Goal: Use online tool/utility: Utilize a website feature to perform a specific function

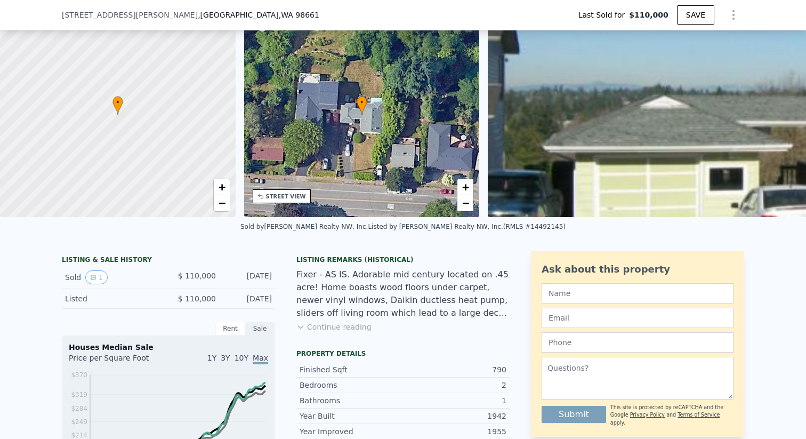
scroll to position [65, 0]
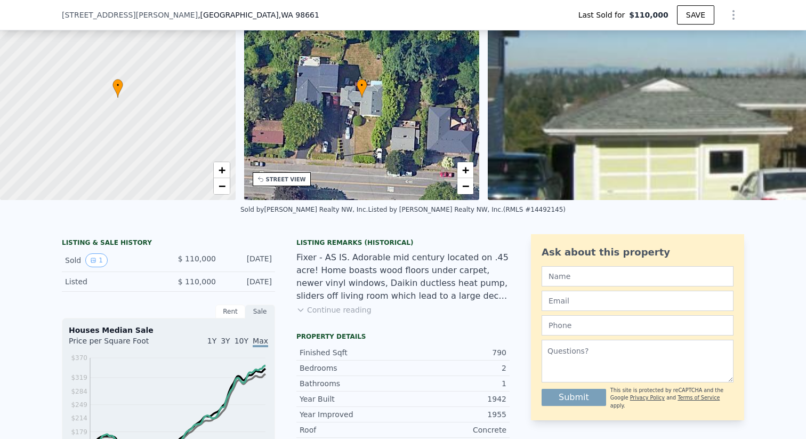
click at [308, 315] on button "Continue reading" at bounding box center [333, 309] width 75 height 11
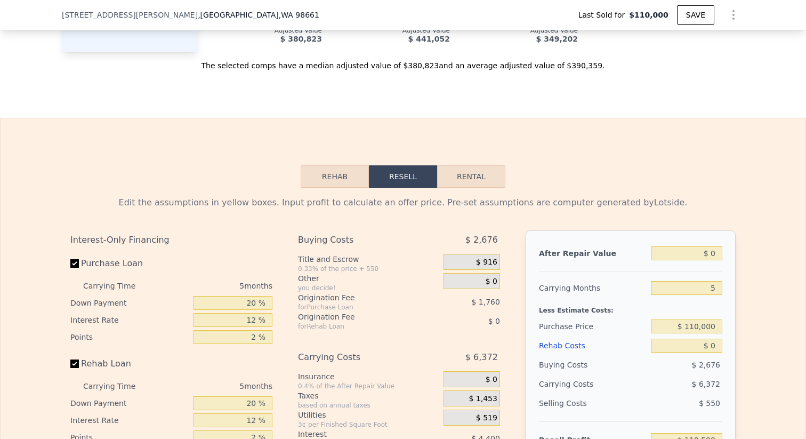
scroll to position [1524, 0]
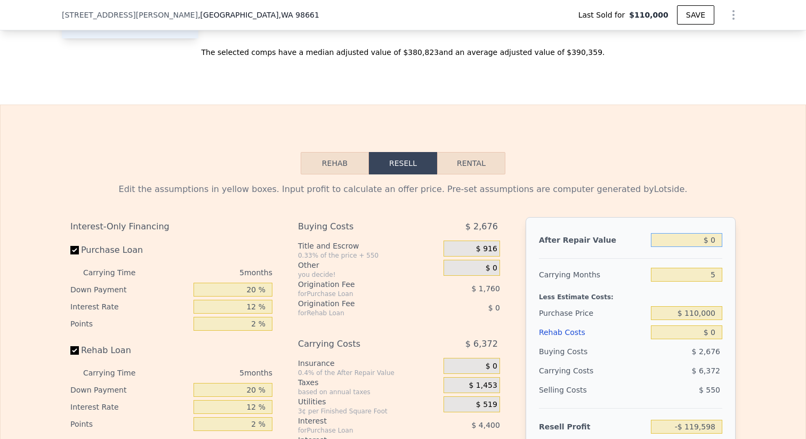
click at [707, 247] on input "$ 0" at bounding box center [686, 240] width 71 height 14
type input "$ 3"
type input "-$ 119,595"
type input "$ 38"
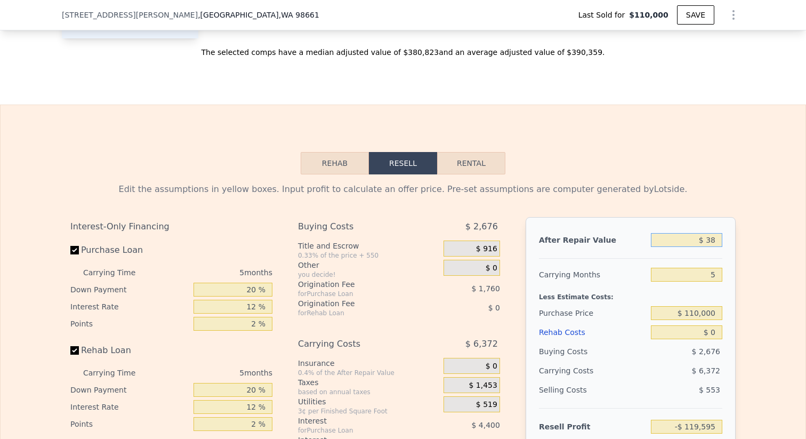
type input "-$ 119,563"
type input "$ 380"
type input "-$ 119,246"
type input "$ 3,800"
type input "-$ 116,068"
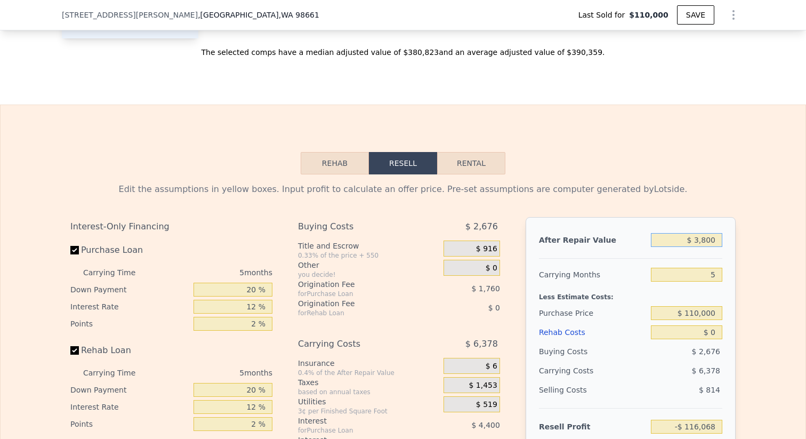
type input "$ 38,000"
type input "-$ 84,296"
type input "$ 380,000"
type input "$ 233,424"
type input "$ 380,000"
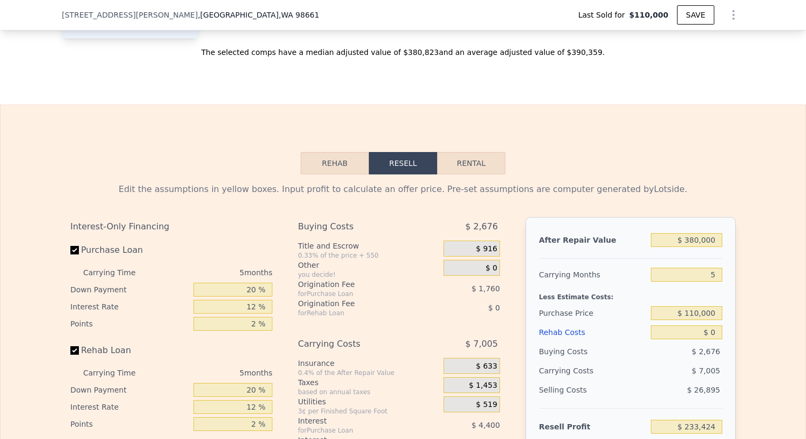
click at [747, 268] on div "Edit the assumptions in yellow boxes. Input profit to calculate an offer price.…" at bounding box center [403, 372] width 805 height 396
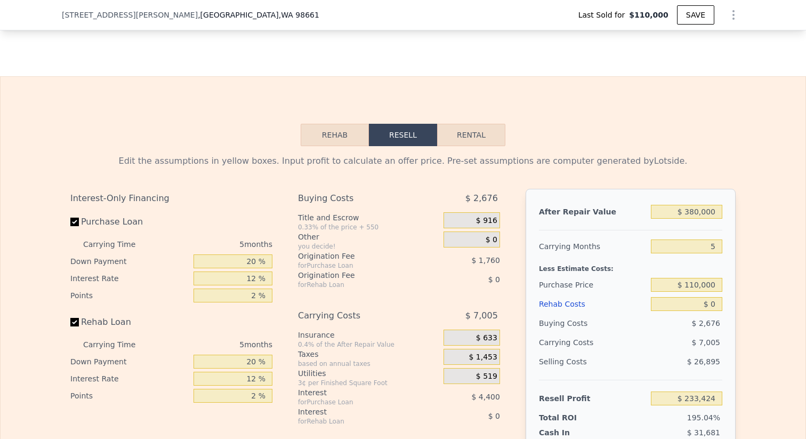
scroll to position [1555, 0]
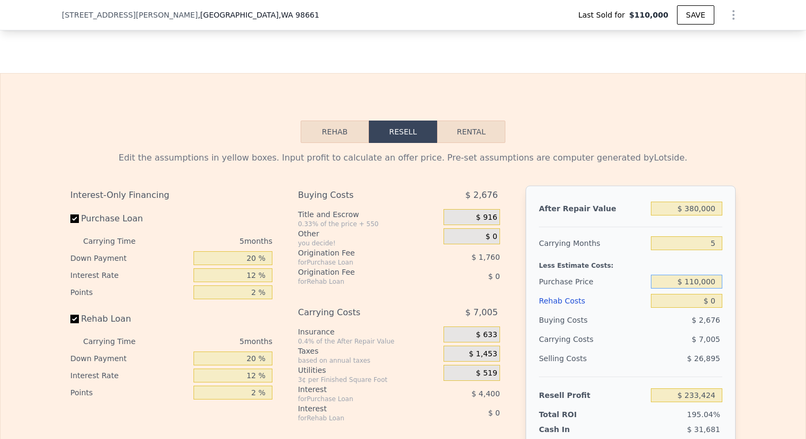
click at [706, 285] on input "$ 110,000" at bounding box center [686, 281] width 71 height 14
type input "$ 300,000"
click at [738, 305] on div "Edit the assumptions in yellow boxes. Input profit to calculate an offer price.…" at bounding box center [403, 341] width 682 height 396
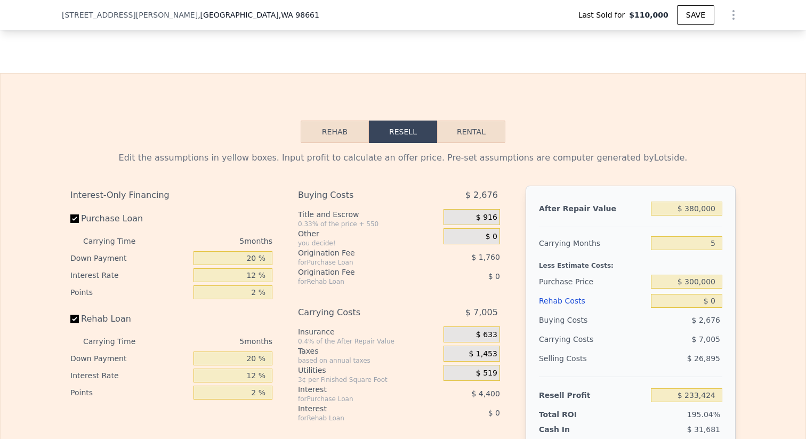
type input "$ 32,151"
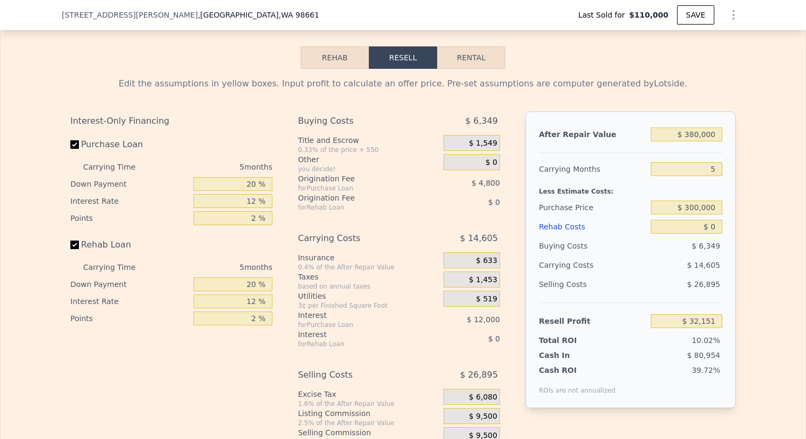
scroll to position [1632, 0]
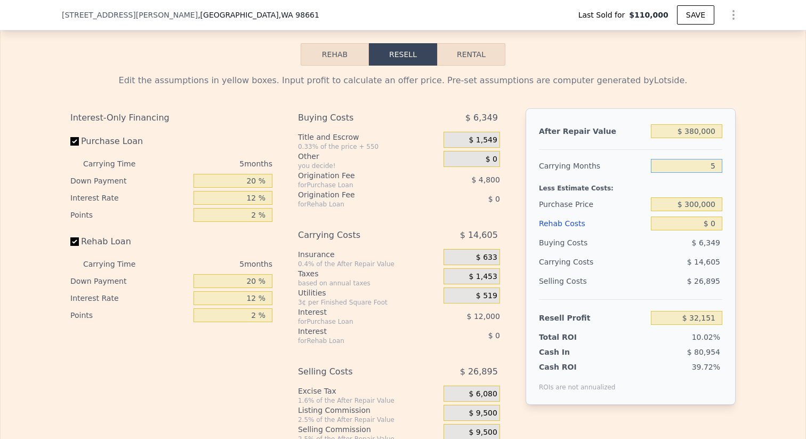
click at [709, 173] on input "5" at bounding box center [686, 166] width 71 height 14
type input "3"
type input "$ 37,993"
type input "3"
click at [745, 241] on div "Edit the assumptions in yellow boxes. Input profit to calculate an offer price.…" at bounding box center [403, 264] width 805 height 396
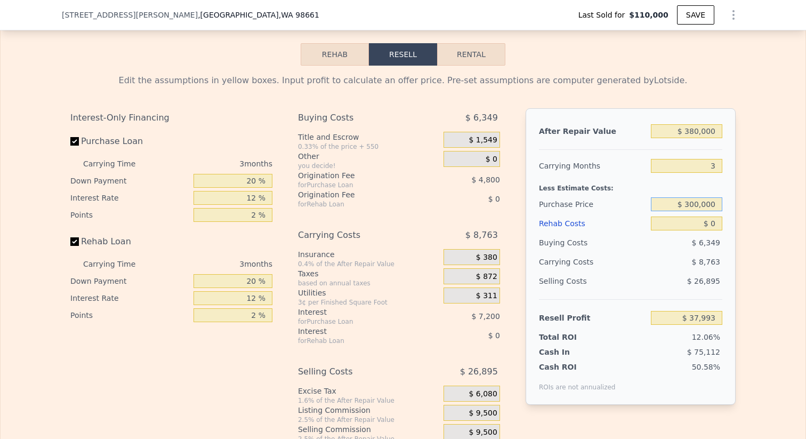
click at [713, 211] on input "$ 300,000" at bounding box center [686, 204] width 71 height 14
click at [711, 226] on input "$ 0" at bounding box center [686, 223] width 71 height 14
type input "$ 2"
type input "$ 37,991"
type input "$ 20"
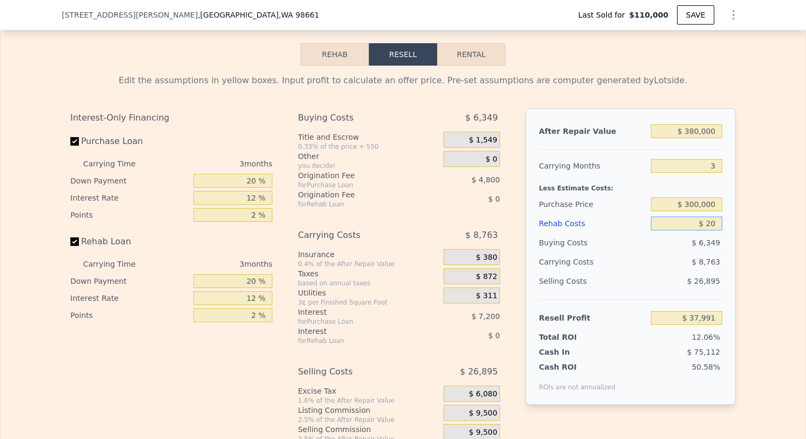
type input "$ 37,973"
type input "$ 200"
type input "$ 37,784"
type input "$ 2,000"
type input "$ 35,913"
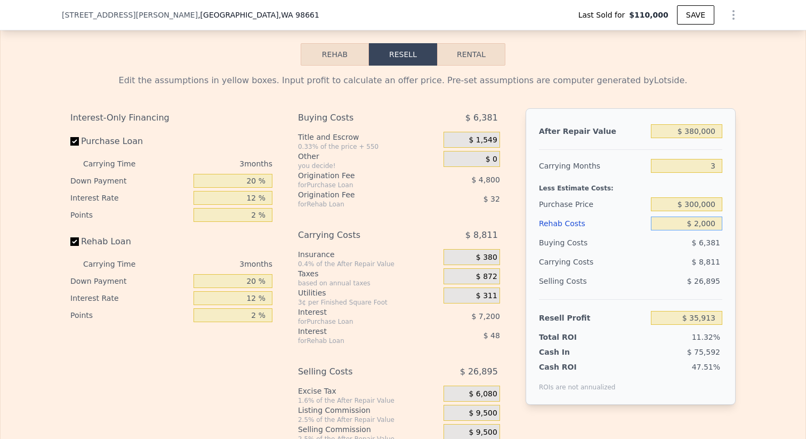
type input "$ 20,000"
type input "$ 17,193"
type input "$ 20,000"
click at [739, 258] on div "Edit the assumptions in yellow boxes. Input profit to calculate an offer price.…" at bounding box center [403, 264] width 682 height 396
click at [711, 211] on input "$ 300,000" at bounding box center [686, 204] width 71 height 14
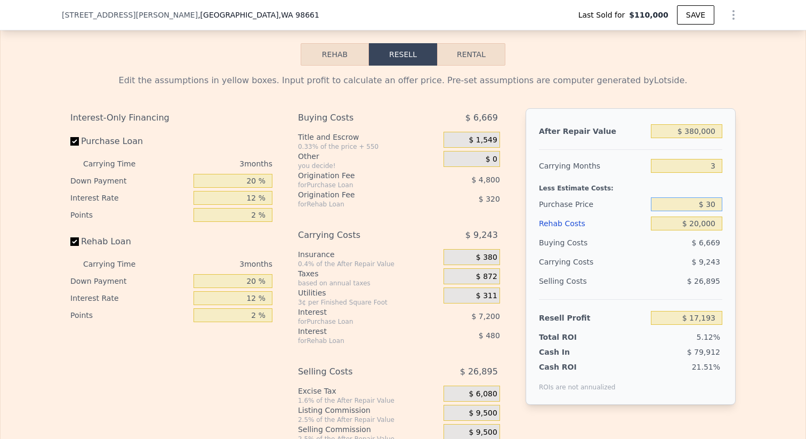
type input "$ 3"
type input "$ 250,000"
click at [759, 230] on div "Edit the assumptions in yellow boxes. Input profit to calculate an offer price.…" at bounding box center [403, 264] width 805 height 396
type input "$ 69,359"
type input "$ 400,000"
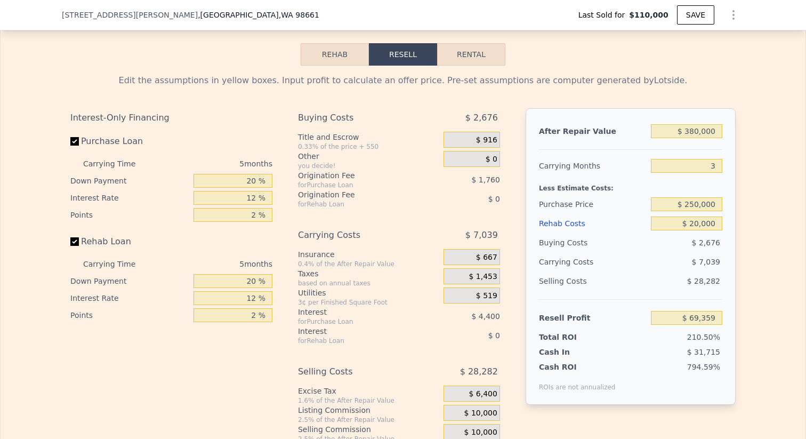
type input "5"
type input "$ 0"
type input "$ 252,003"
click at [708, 138] on input "$ 400,000" at bounding box center [686, 131] width 71 height 14
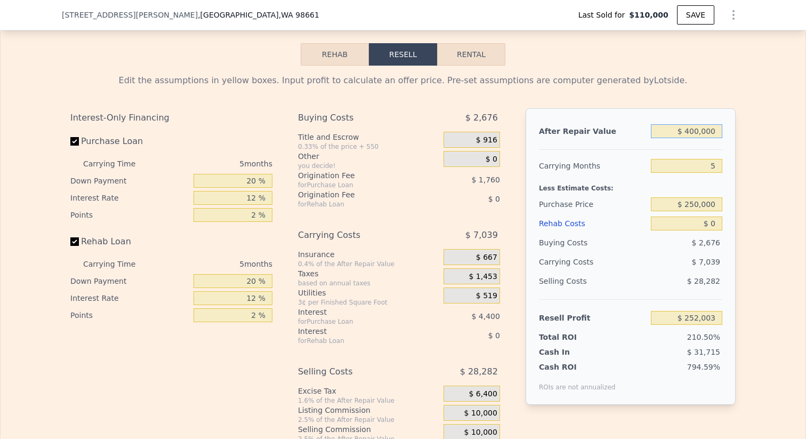
click at [708, 138] on input "$ 400,000" at bounding box center [686, 131] width 71 height 14
type input "$ 3"
type input "-$ 119,595"
type input "$ 38"
type input "-$ 119,563"
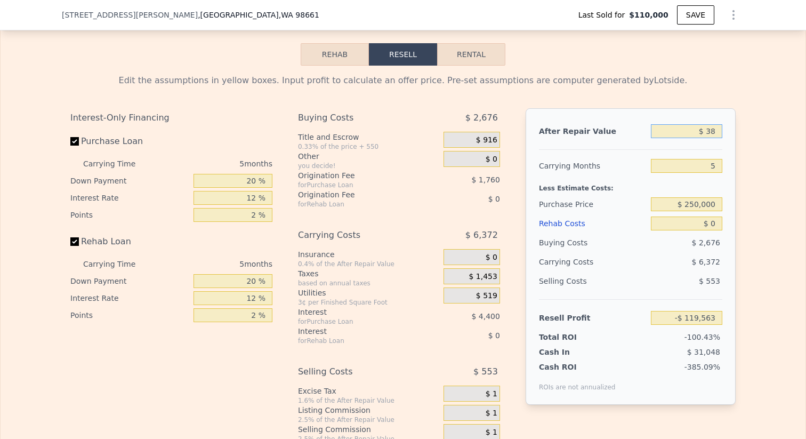
type input "$ 380"
type input "-$ 119,246"
type input "$ 3,800"
type input "-$ 116,068"
type input "$ 38,000"
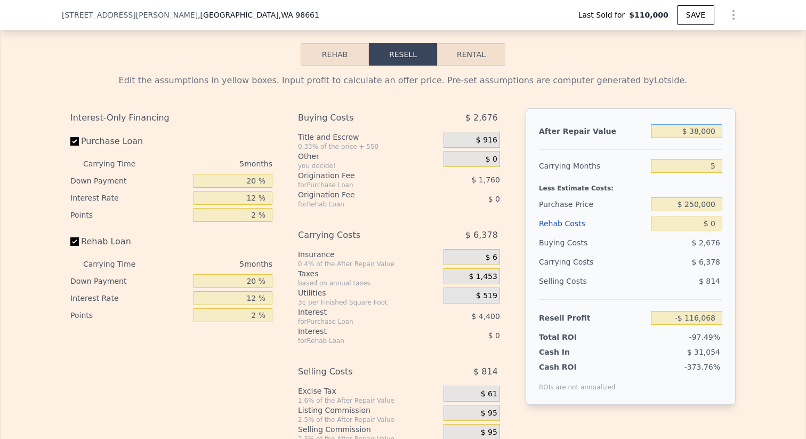
type input "-$ 84,296"
type input "$ 380,000"
type input "$ 233,424"
type input "$ 380,000"
click at [710, 173] on input "5" at bounding box center [686, 166] width 71 height 14
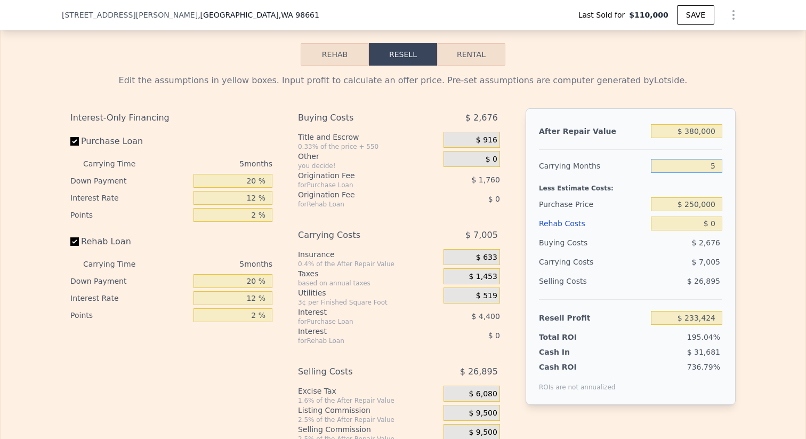
click at [710, 169] on input "5" at bounding box center [686, 166] width 71 height 14
click at [710, 173] on input "5" at bounding box center [686, 166] width 71 height 14
type input "3"
type input "$ 236,226"
type input "3"
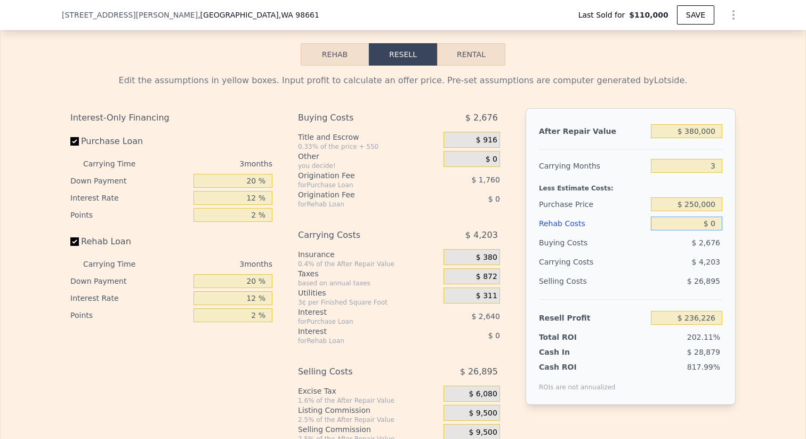
click at [709, 230] on input "$ 0" at bounding box center [686, 223] width 71 height 14
type input "$ 30"
type input "$ 236,196"
type input "$ 300"
type input "$ 235,915"
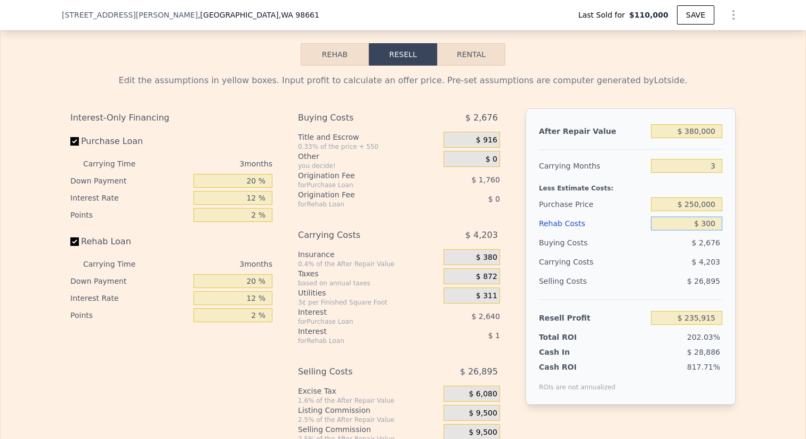
type input "$ 3,000"
type input "$ 233,106"
type input "$ 30,000"
type input "$ 205,026"
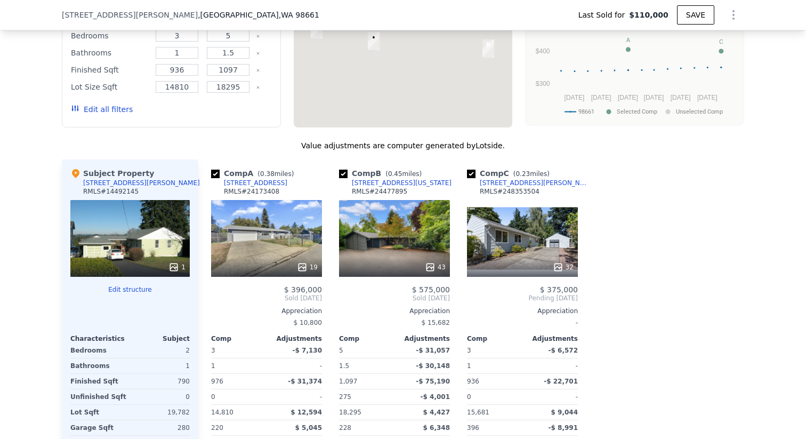
scroll to position [1043, 0]
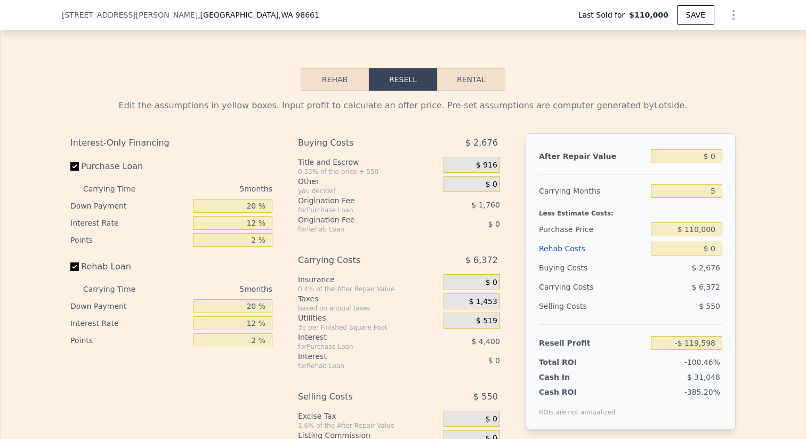
scroll to position [1600, 0]
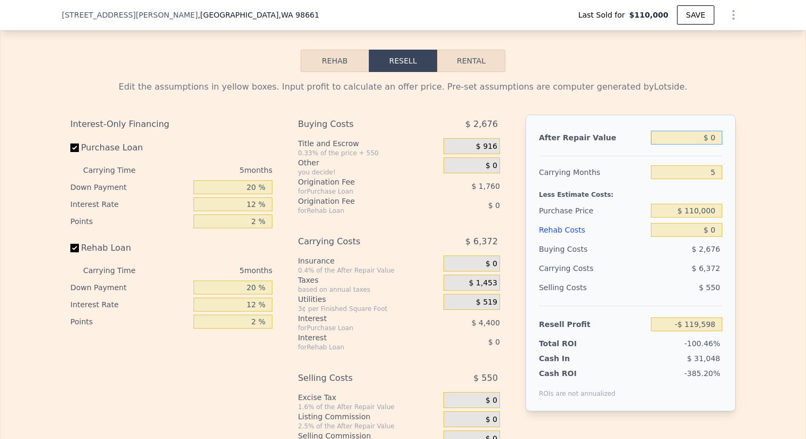
click at [714, 142] on input "$ 0" at bounding box center [686, 138] width 71 height 14
type input "$ 3"
type input "-$ 119,595"
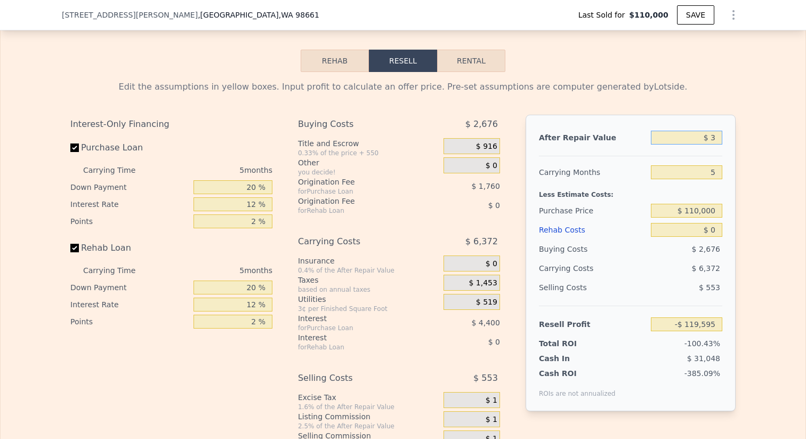
type input "$ 38"
type input "-$ 119,563"
type input "$ 380"
type input "-$ 119,246"
type input "$ 3,800"
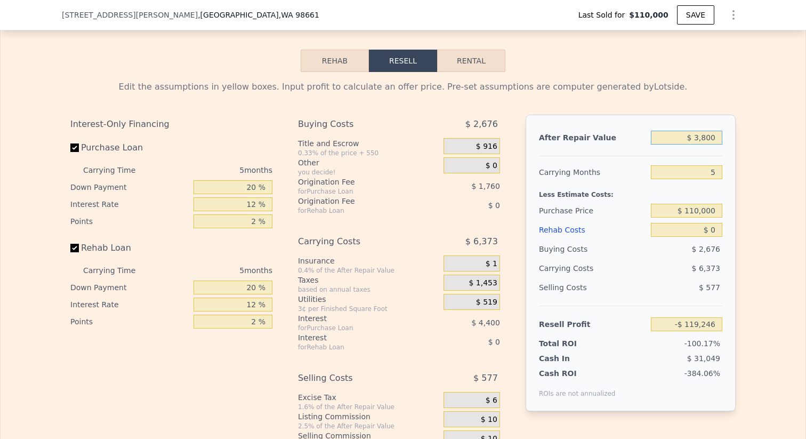
type input "-$ 116,068"
type input "$ 38,000"
type input "-$ 84,296"
type input "$ 380,000"
type input "$ 233,424"
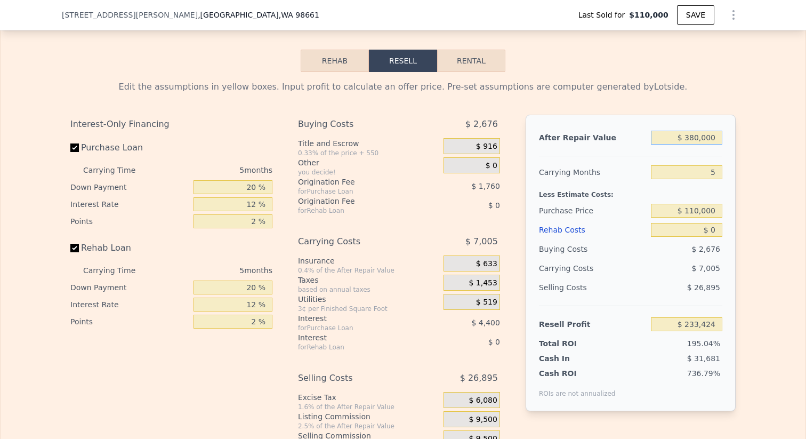
type input "$ 380,000"
click at [700, 217] on input "$ 110,000" at bounding box center [686, 211] width 71 height 14
type input "$ 250,000"
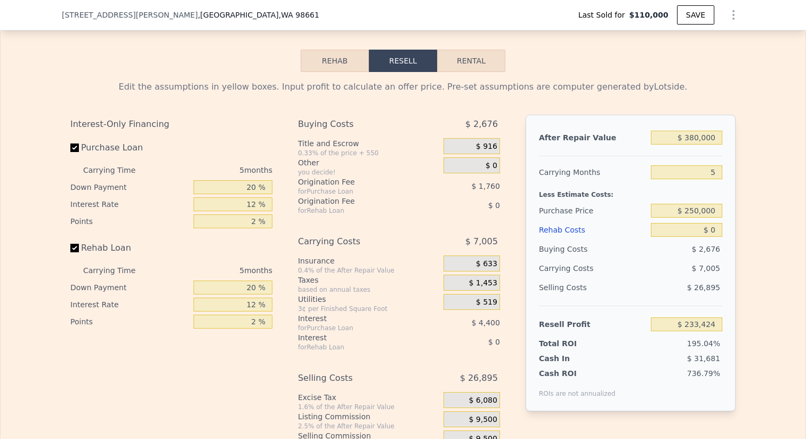
click at [757, 252] on div "Edit the assumptions in yellow boxes. Input profit to calculate an offer price.…" at bounding box center [403, 270] width 805 height 396
type input "$ 85,117"
click at [715, 237] on input "$ 0" at bounding box center [686, 230] width 71 height 14
type input "$ 2"
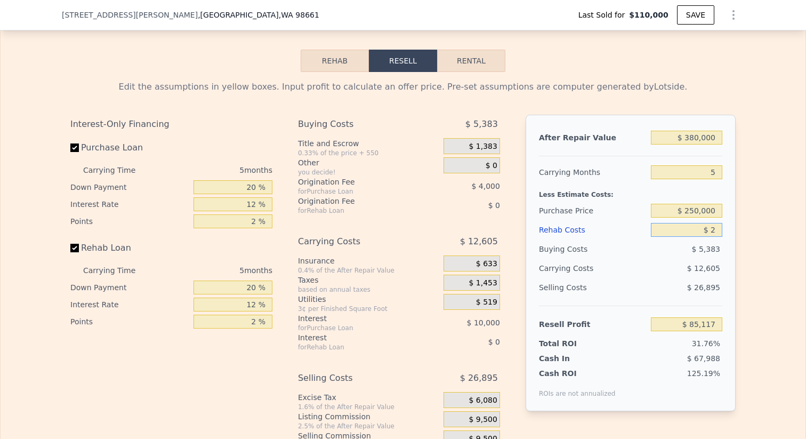
type input "$ 85,115"
type input "$ 20"
type input "$ 85,097"
type input "$ 200"
type input "$ 84,904"
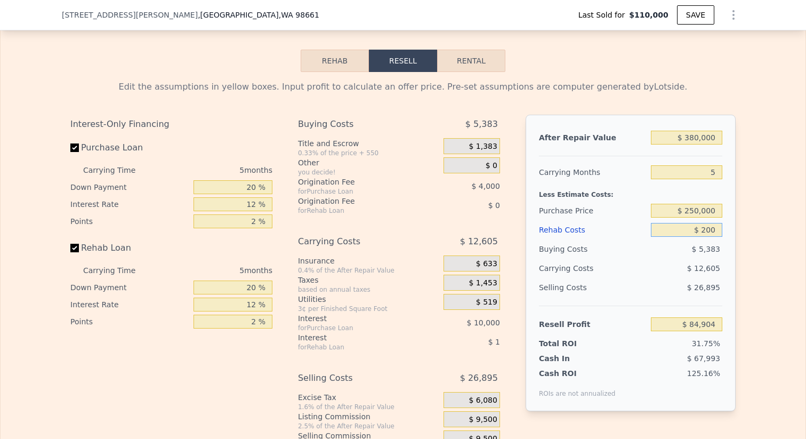
type input "$ 2,000"
type input "$ 83,005"
type input "$ 20,000"
type input "$ 63,997"
type input "$ 20,000"
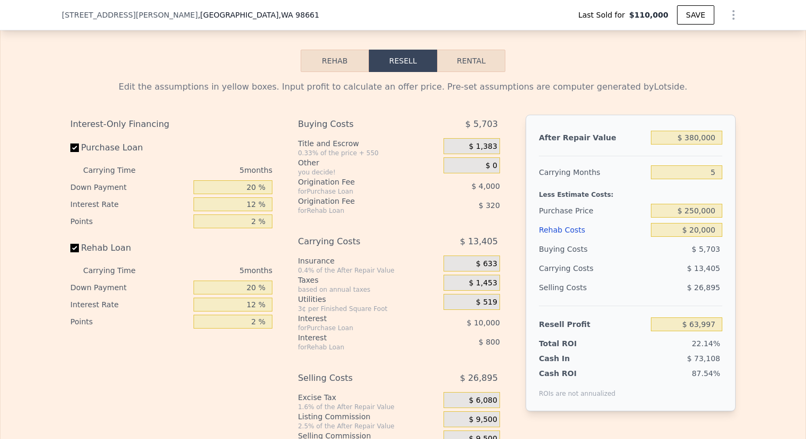
click at [755, 255] on div "Edit the assumptions in yellow boxes. Input profit to calculate an offer price.…" at bounding box center [403, 270] width 805 height 396
click at [710, 192] on div "Less Estimate Costs:" at bounding box center [630, 191] width 183 height 19
click at [710, 169] on div "After Repair Value $ 380,000 Carrying Months 5 Less Estimate Costs: Purchase Pr…" at bounding box center [630, 263] width 210 height 296
click at [710, 175] on input "5" at bounding box center [686, 172] width 71 height 14
type input "3"
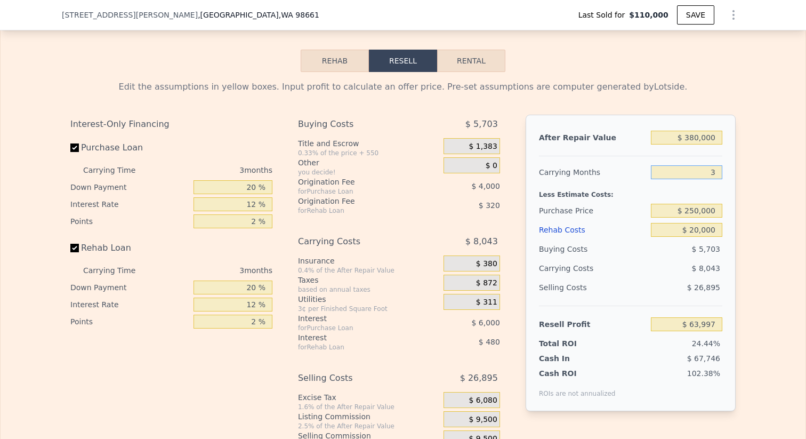
type input "$ 69,359"
type input "3"
click at [754, 219] on div "Edit the assumptions in yellow boxes. Input profit to calculate an offer price.…" at bounding box center [403, 270] width 805 height 396
click at [712, 217] on input "$ 250,000" at bounding box center [686, 211] width 71 height 14
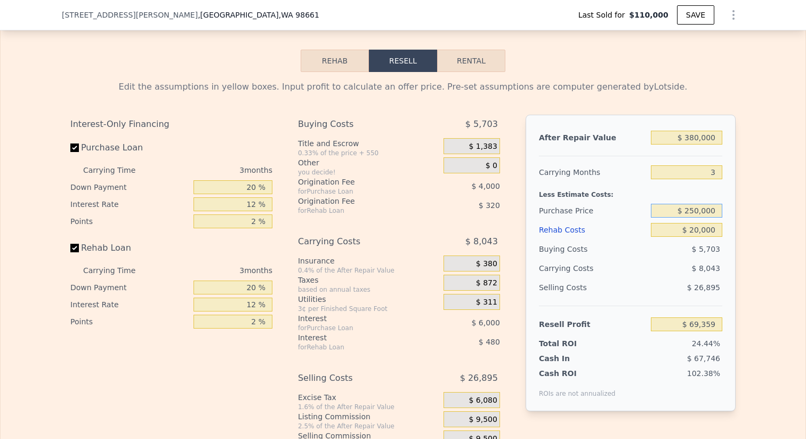
click at [712, 217] on input "$ 250,000" at bounding box center [686, 211] width 71 height 14
type input "$ 300,000"
type input "$ 17,193"
click at [740, 223] on div "Edit the assumptions in yellow boxes. Input profit to calculate an offer price.…" at bounding box center [403, 270] width 805 height 396
click at [714, 217] on input "$ 300,000" at bounding box center [686, 211] width 71 height 14
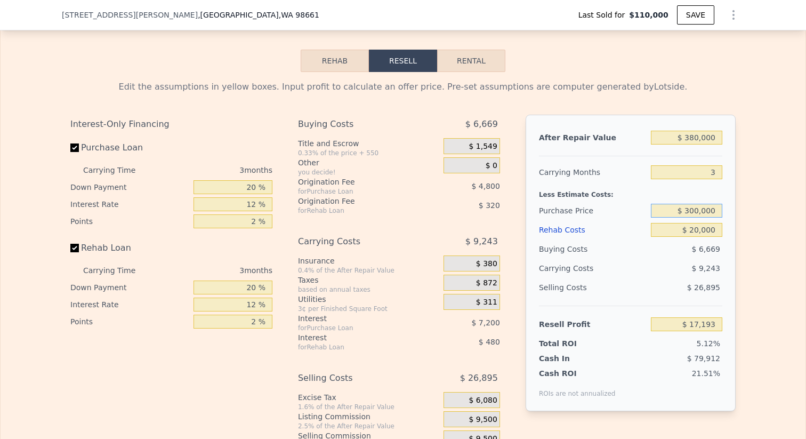
click at [714, 217] on input "$ 300,000" at bounding box center [686, 211] width 71 height 14
type input "$ 250,000"
click at [764, 236] on div "Edit the assumptions in yellow boxes. Input profit to calculate an offer price.…" at bounding box center [403, 270] width 805 height 396
type input "$ 69,359"
click at [692, 144] on input "$ 380,000" at bounding box center [686, 138] width 71 height 14
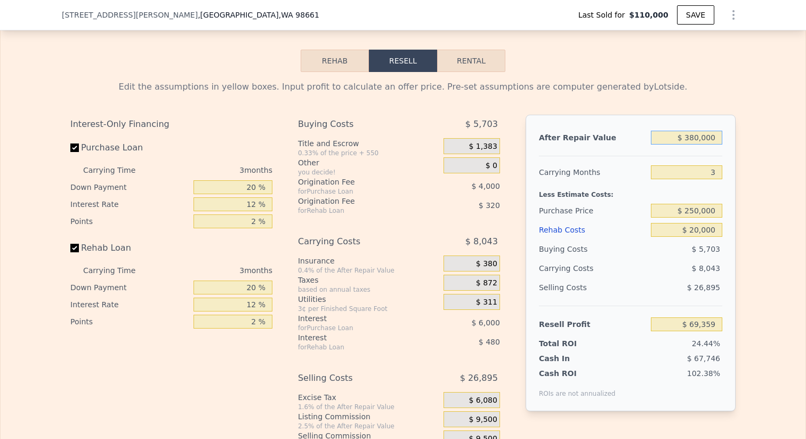
click at [692, 144] on input "$ 380,000" at bounding box center [686, 138] width 71 height 14
click at [750, 208] on div "Edit the assumptions in yellow boxes. Input profit to calculate an offer price.…" at bounding box center [403, 270] width 805 height 396
click at [707, 234] on input "$ 20,000" at bounding box center [686, 229] width 71 height 14
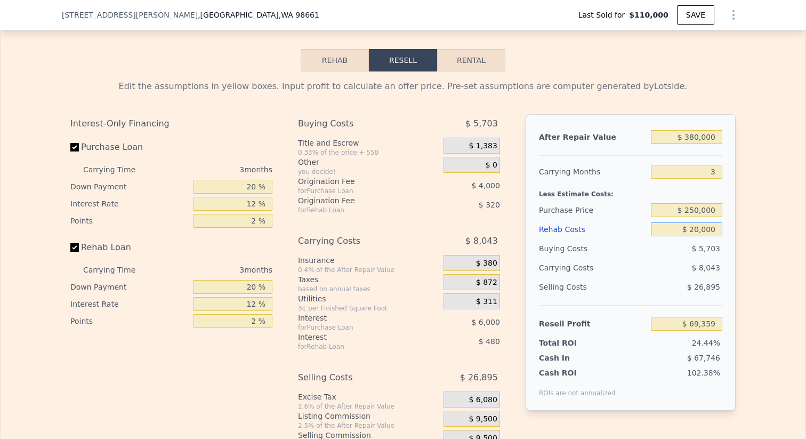
click at [707, 234] on input "$ 20,000" at bounding box center [686, 229] width 71 height 14
click at [492, 71] on button "Rental" at bounding box center [471, 60] width 68 height 22
select select "30"
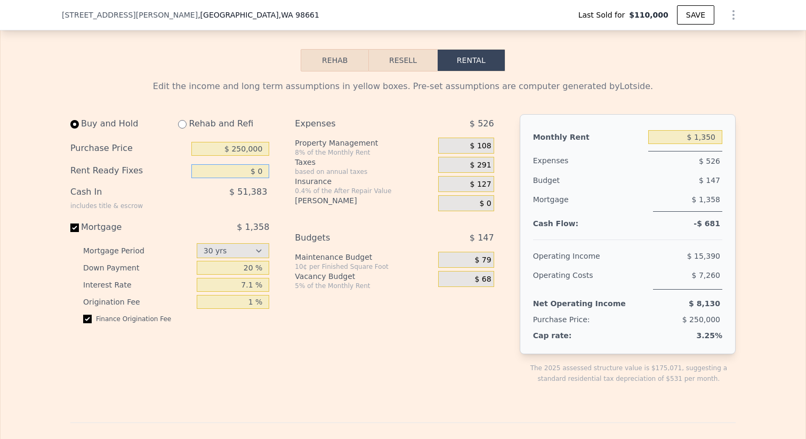
click at [260, 177] on input "$ 0" at bounding box center [230, 171] width 78 height 14
type input "$ 20,000"
click at [295, 220] on div "Expenses $ 526 Property Management 8% of the Monthly Rent $ 108 Taxes based on …" at bounding box center [398, 257] width 207 height 287
click at [253, 156] on input "$ 250,000" at bounding box center [230, 149] width 78 height 14
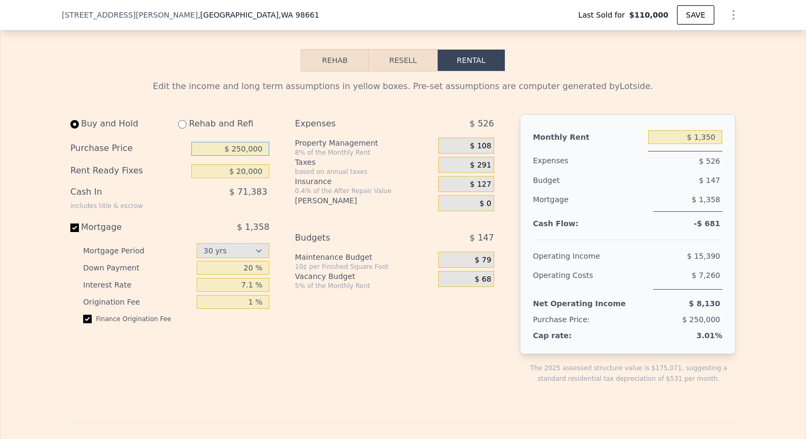
click at [253, 156] on input "$ 250,000" at bounding box center [230, 149] width 78 height 14
type input "$ 200,000"
click at [281, 199] on div "Buy and Hold Rehab and Refi Purchase Price $ 200,000 Rent Ready Fixes $ 20,000 …" at bounding box center [286, 257] width 432 height 287
click at [693, 144] on input "$ 1,350" at bounding box center [685, 137] width 74 height 14
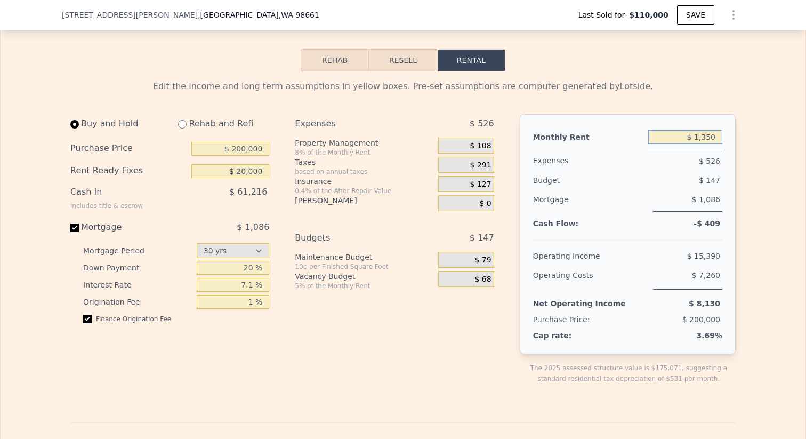
click at [693, 144] on input "$ 1,350" at bounding box center [685, 137] width 74 height 14
type input "$ 1,800"
click at [789, 229] on div "Edit the income and long term assumptions in yellow boxes. Pre-set assumptions …" at bounding box center [403, 433] width 805 height 724
click at [321, 71] on button "Rehab" at bounding box center [335, 60] width 68 height 22
